Goal: Information Seeking & Learning: Learn about a topic

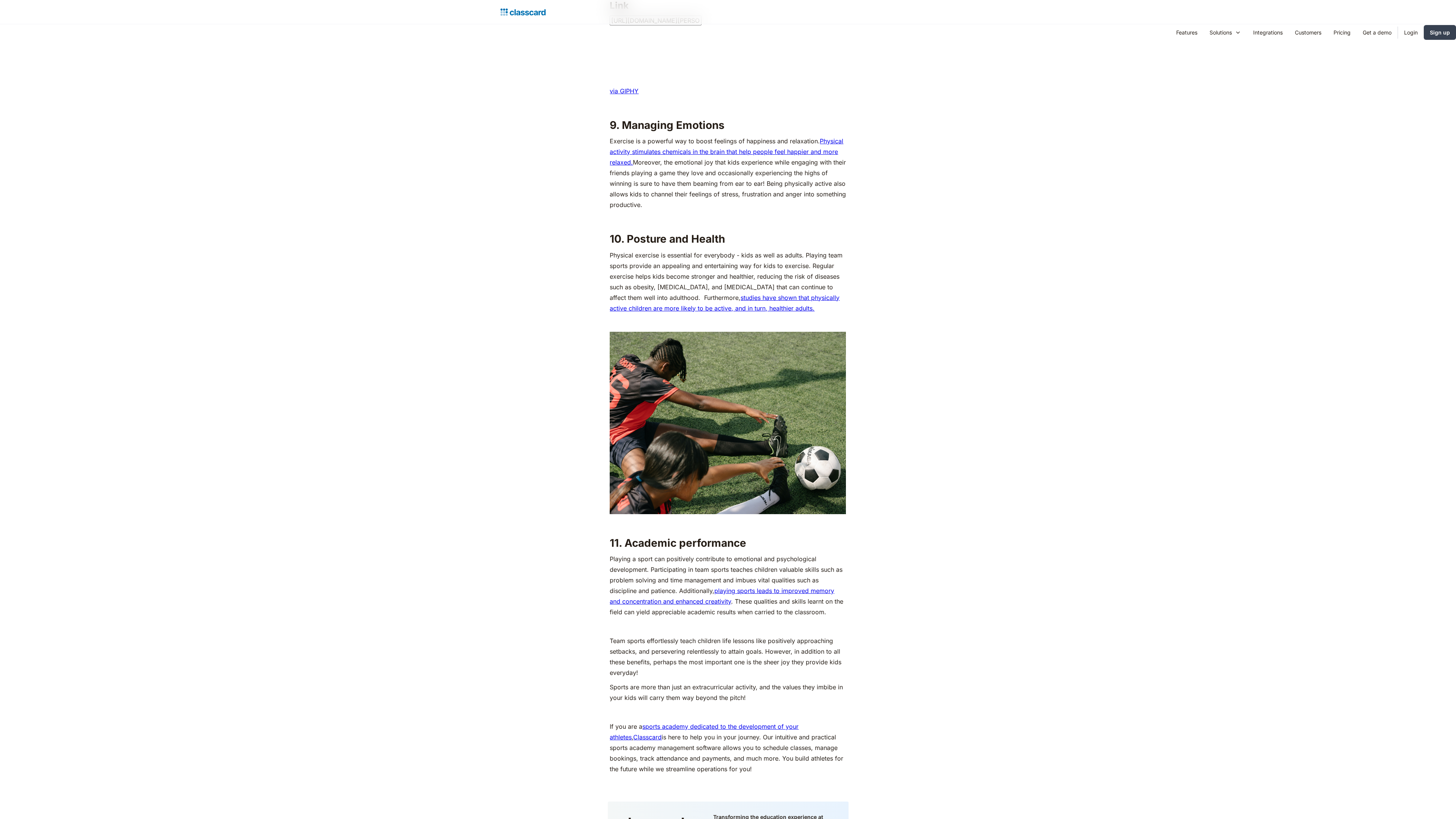
scroll to position [2936, 0]
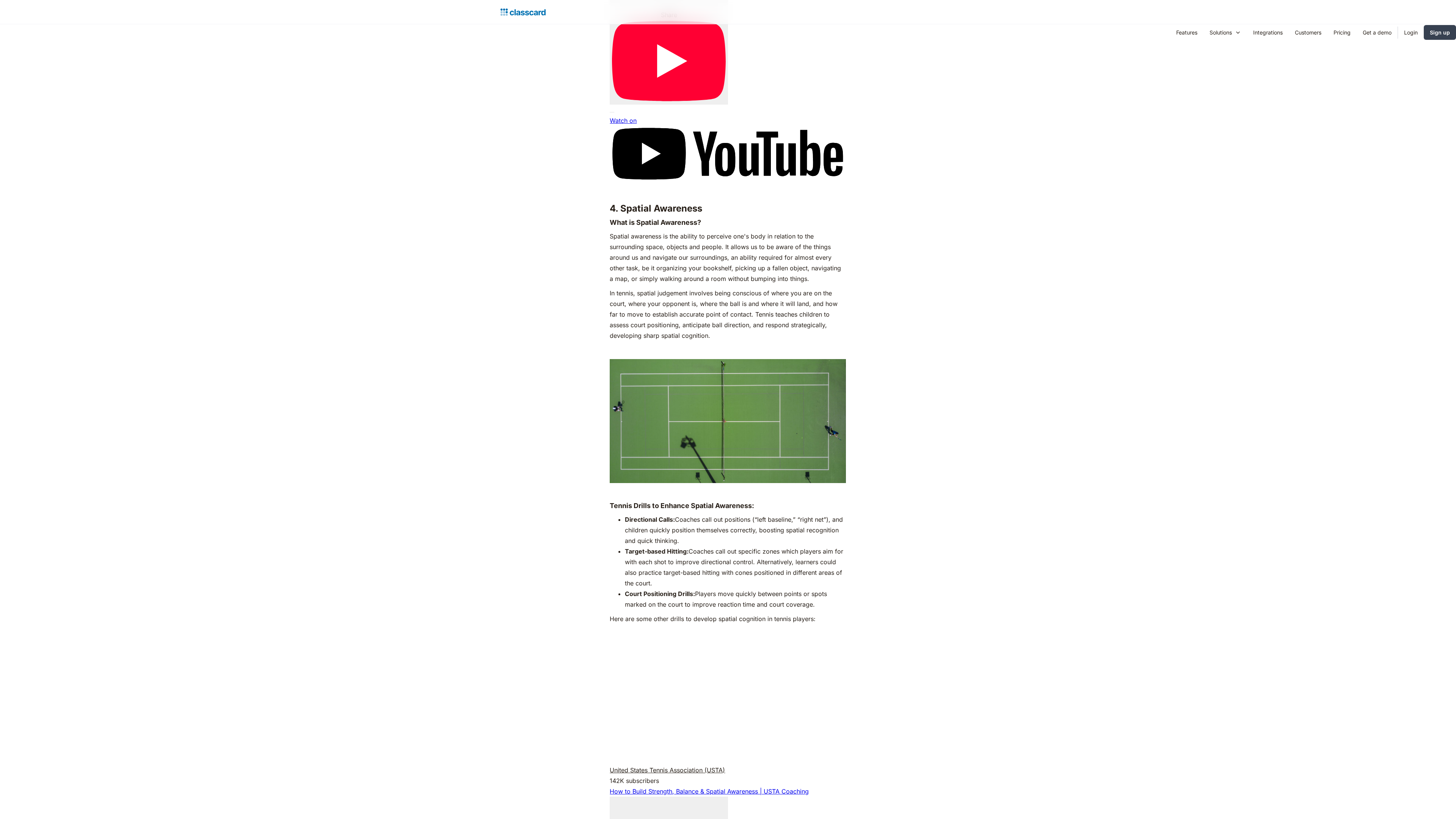
scroll to position [4695, 0]
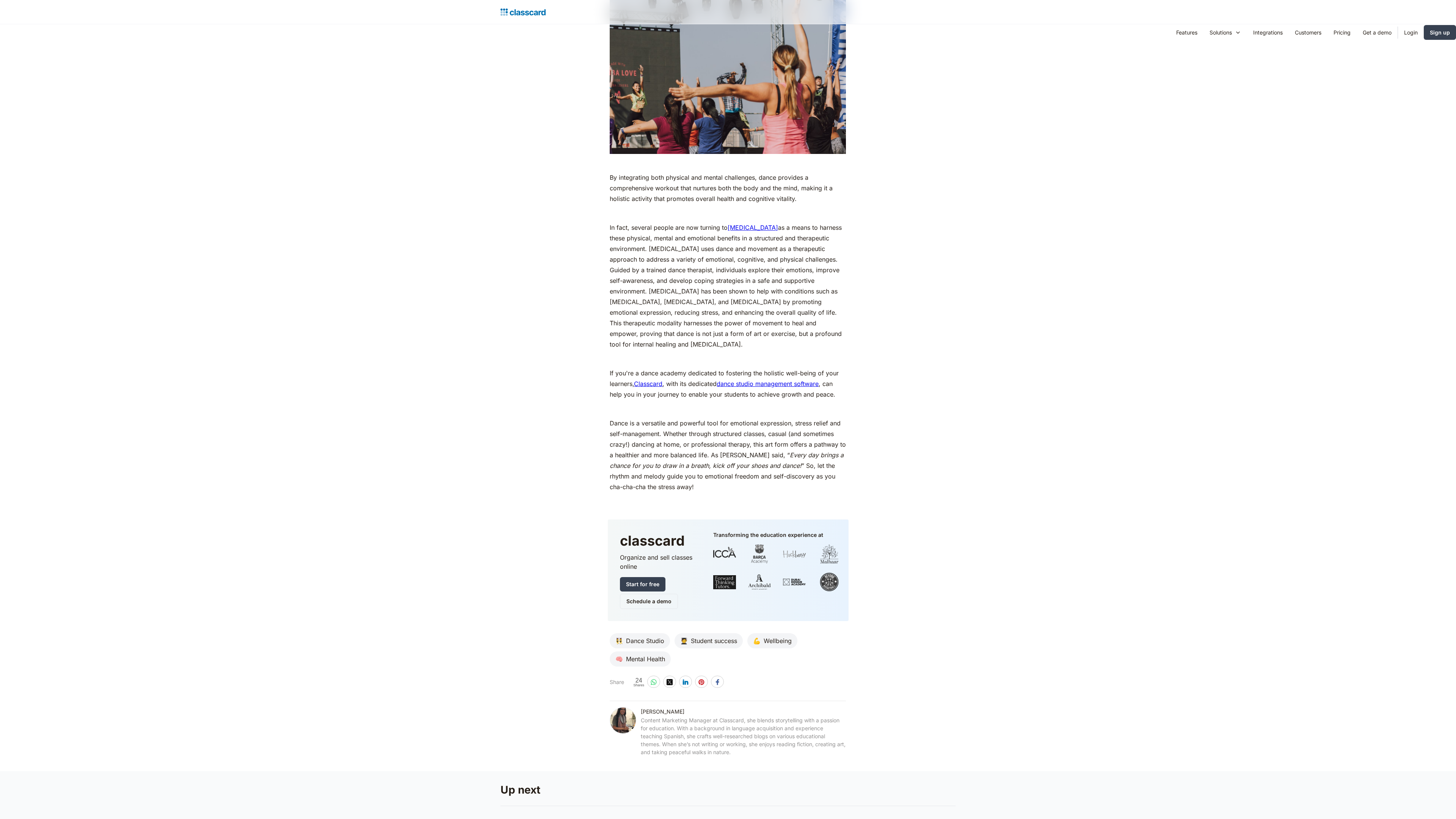
scroll to position [3568, 0]
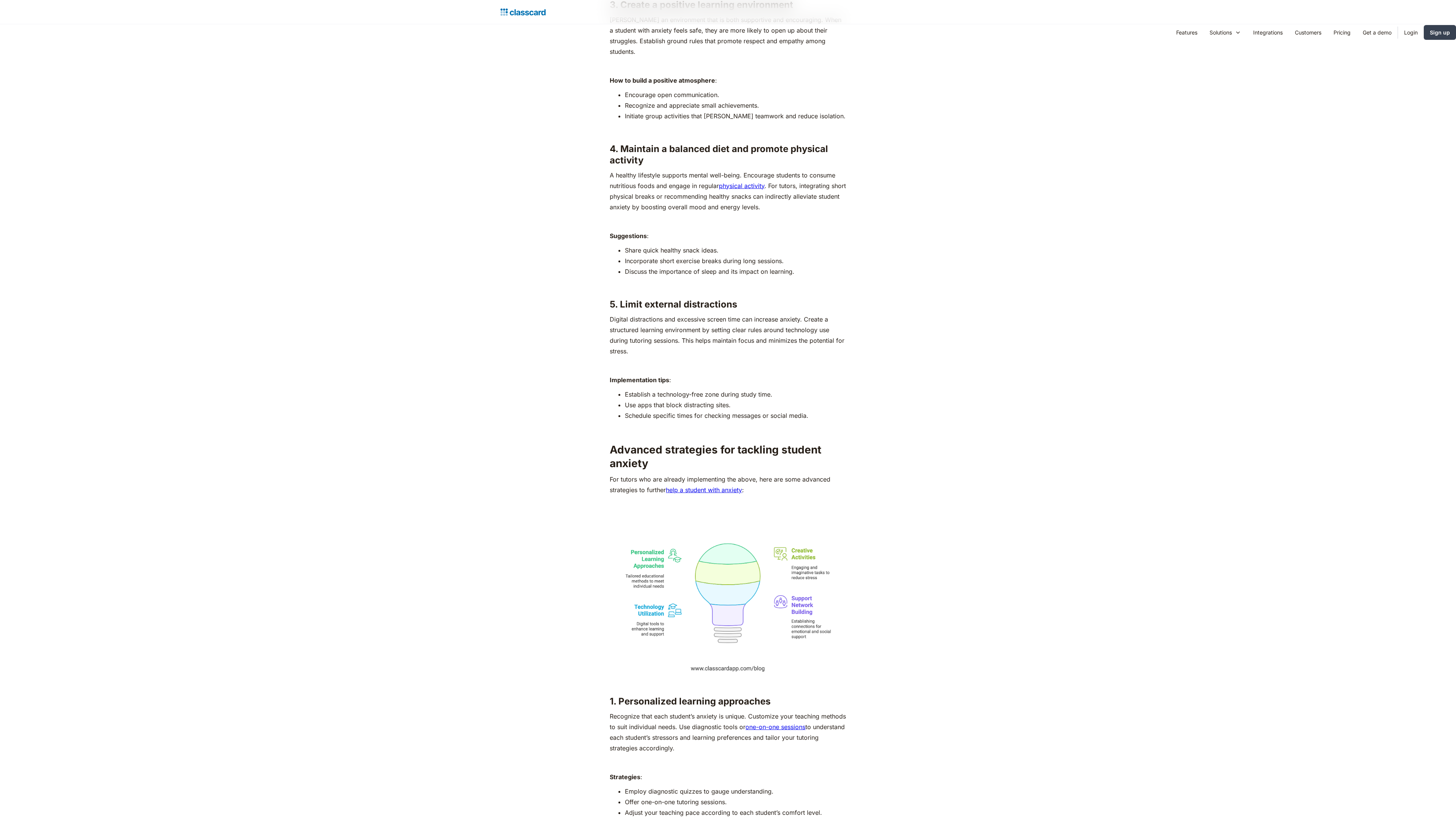
scroll to position [3139, 0]
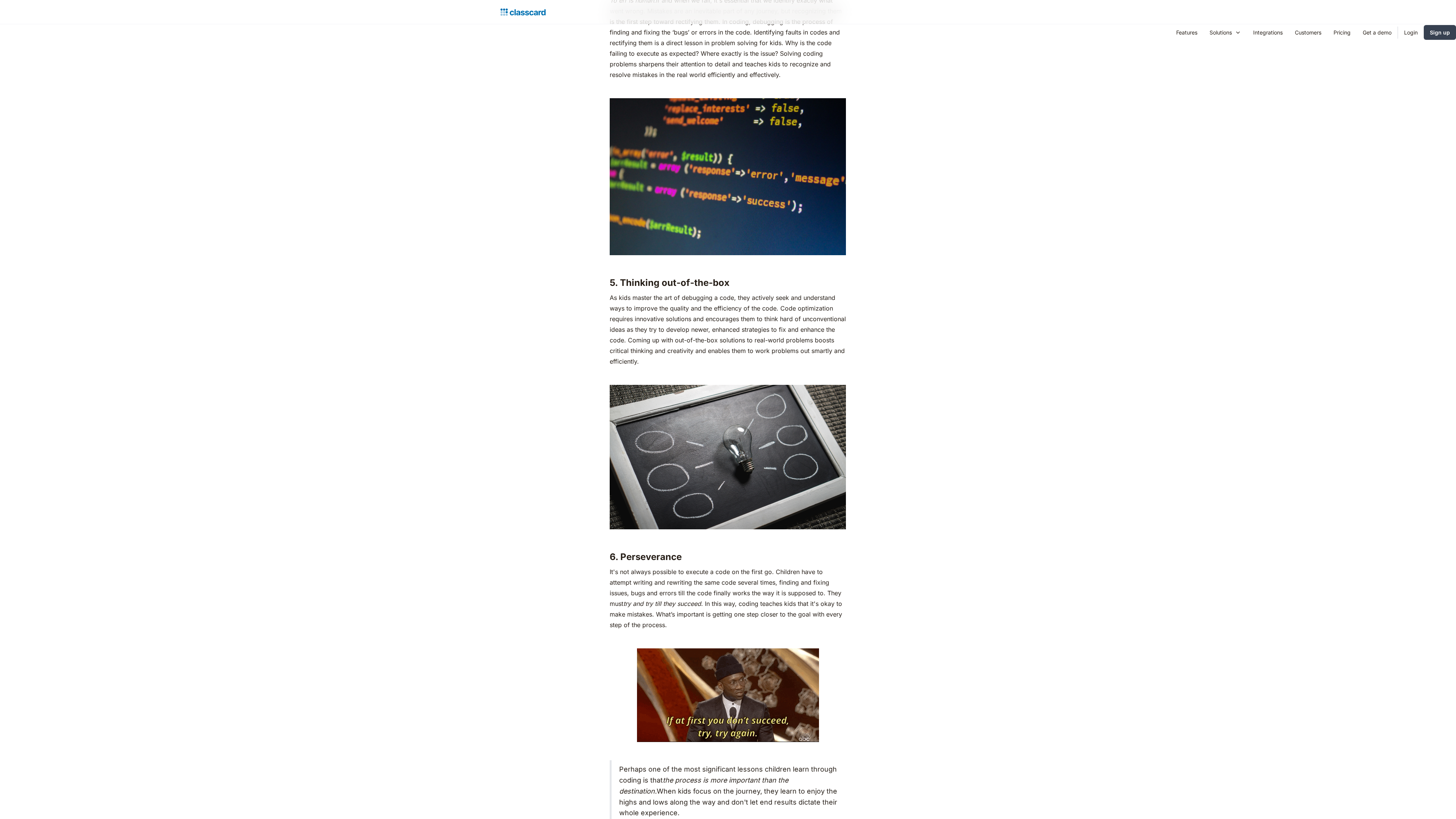
scroll to position [2322, 0]
